Goal: Find specific page/section: Find specific page/section

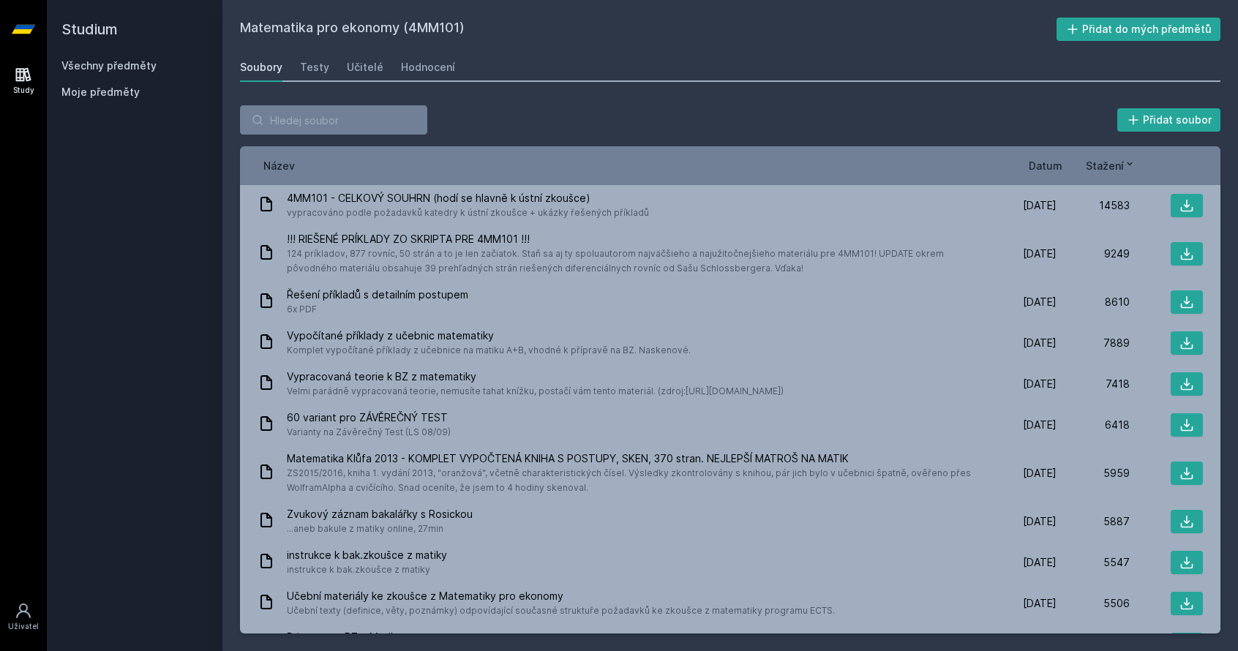
click at [104, 67] on link "Všechny předměty" at bounding box center [108, 65] width 95 height 12
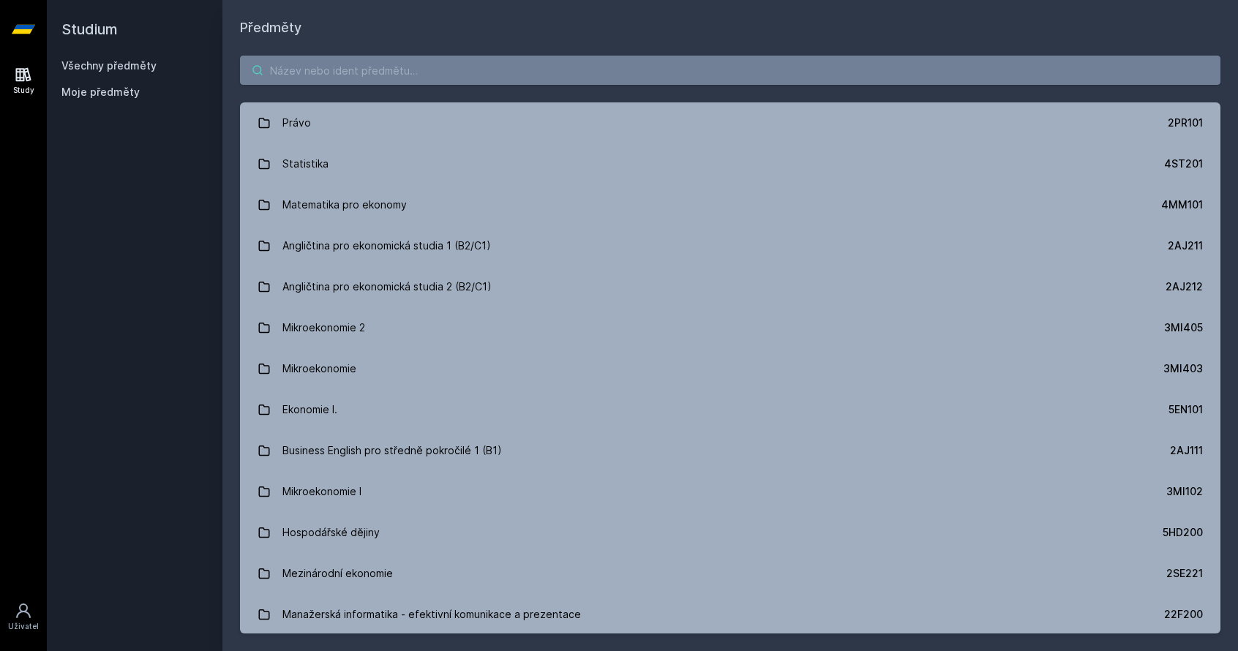
click at [367, 77] on input "search" at bounding box center [730, 70] width 980 height 29
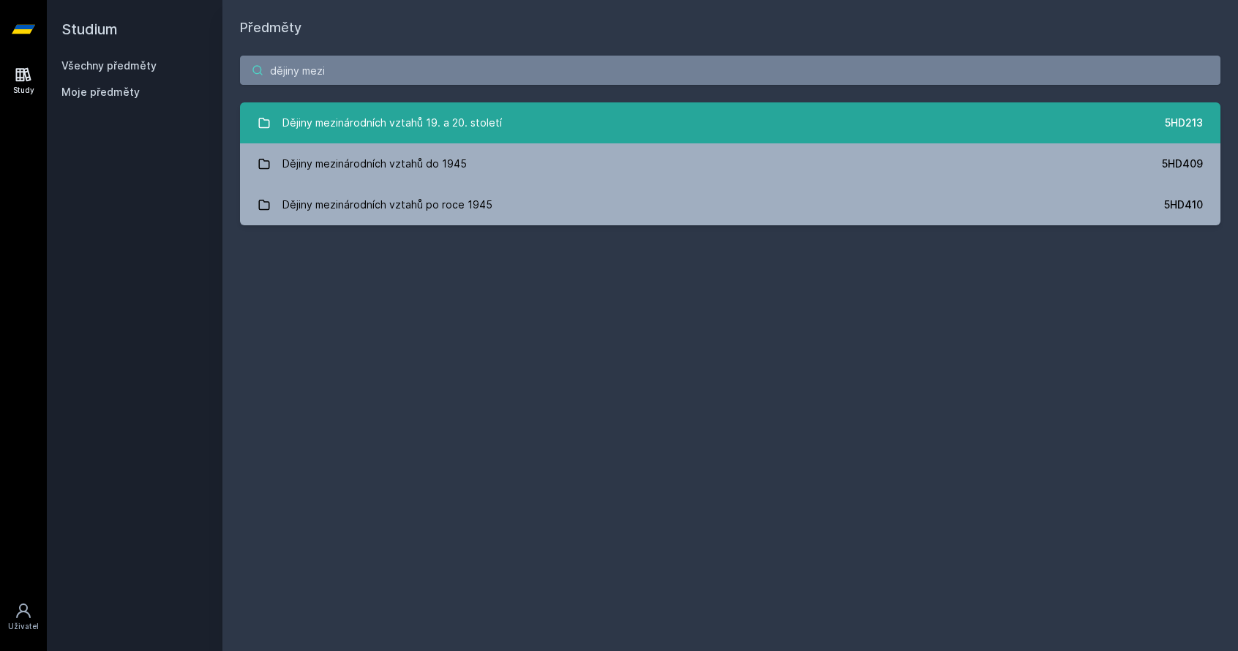
type input "dějiny mezi"
click at [508, 119] on link "Dějiny mezinárodních vztahů 19. a 20. století 5HD213" at bounding box center [730, 122] width 980 height 41
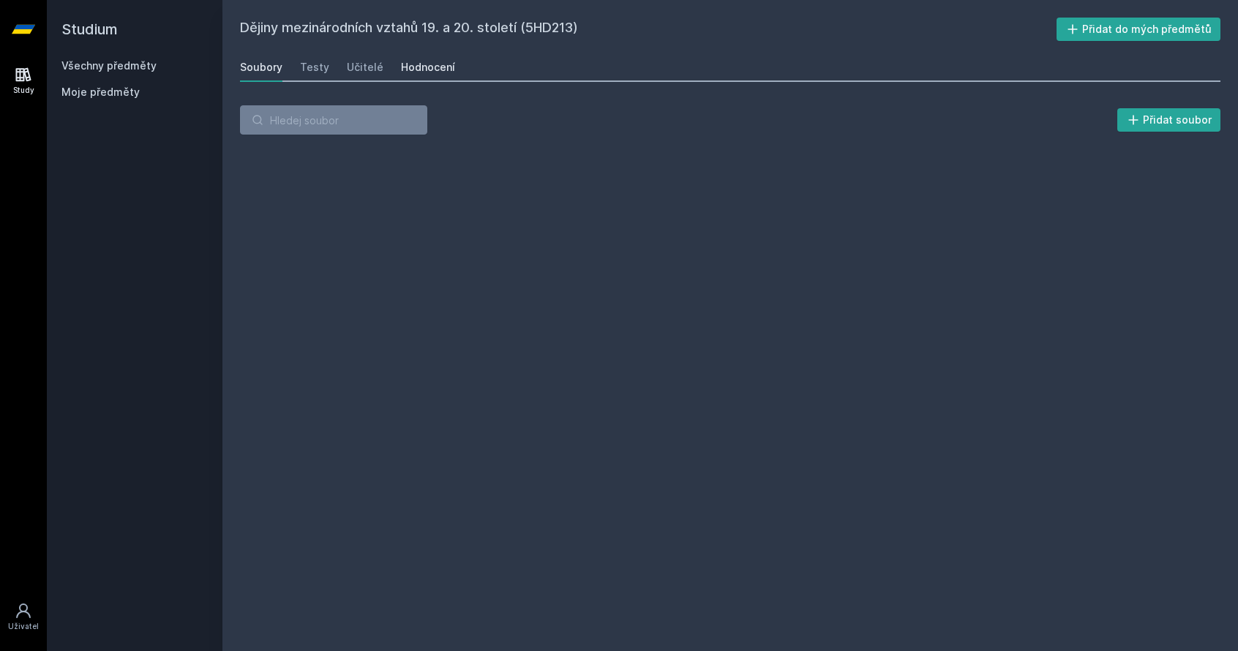
click at [436, 67] on div "Hodnocení" at bounding box center [428, 67] width 54 height 15
